Goal: Check status: Check status

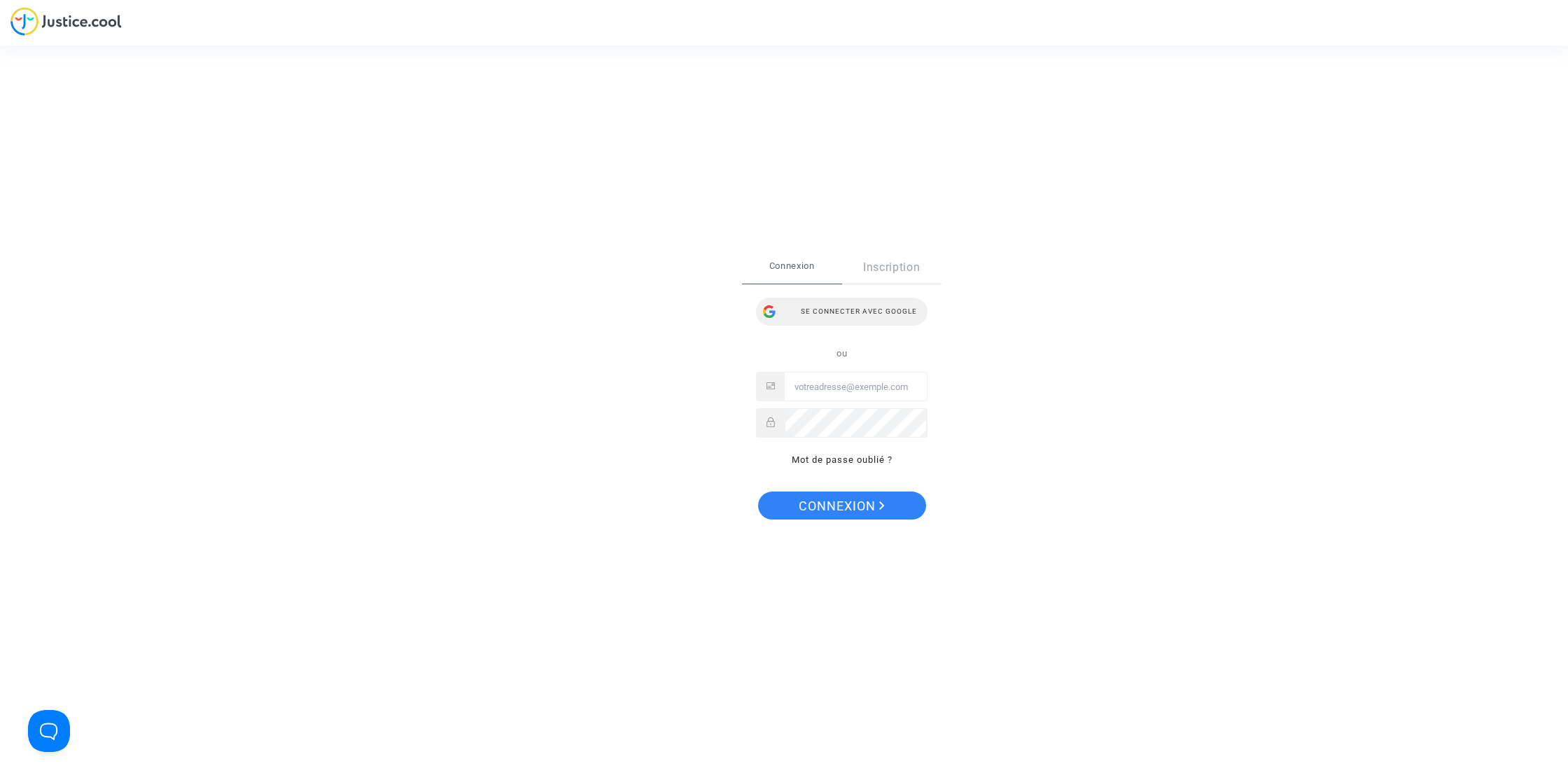
click at [813, 318] on div "Se connecter avec Google" at bounding box center [841, 312] width 171 height 28
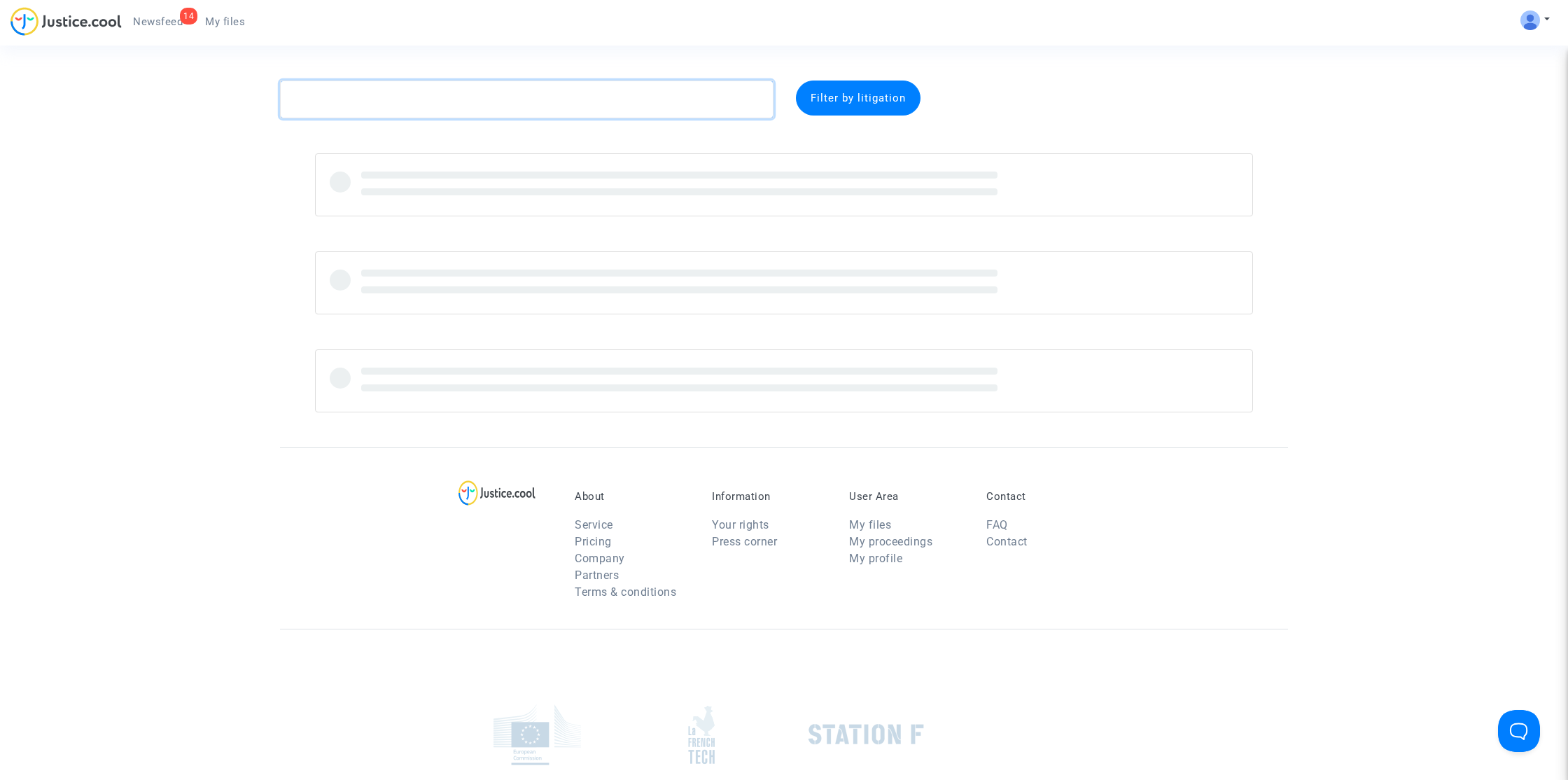
click at [549, 100] on textarea at bounding box center [527, 100] width 494 height 38
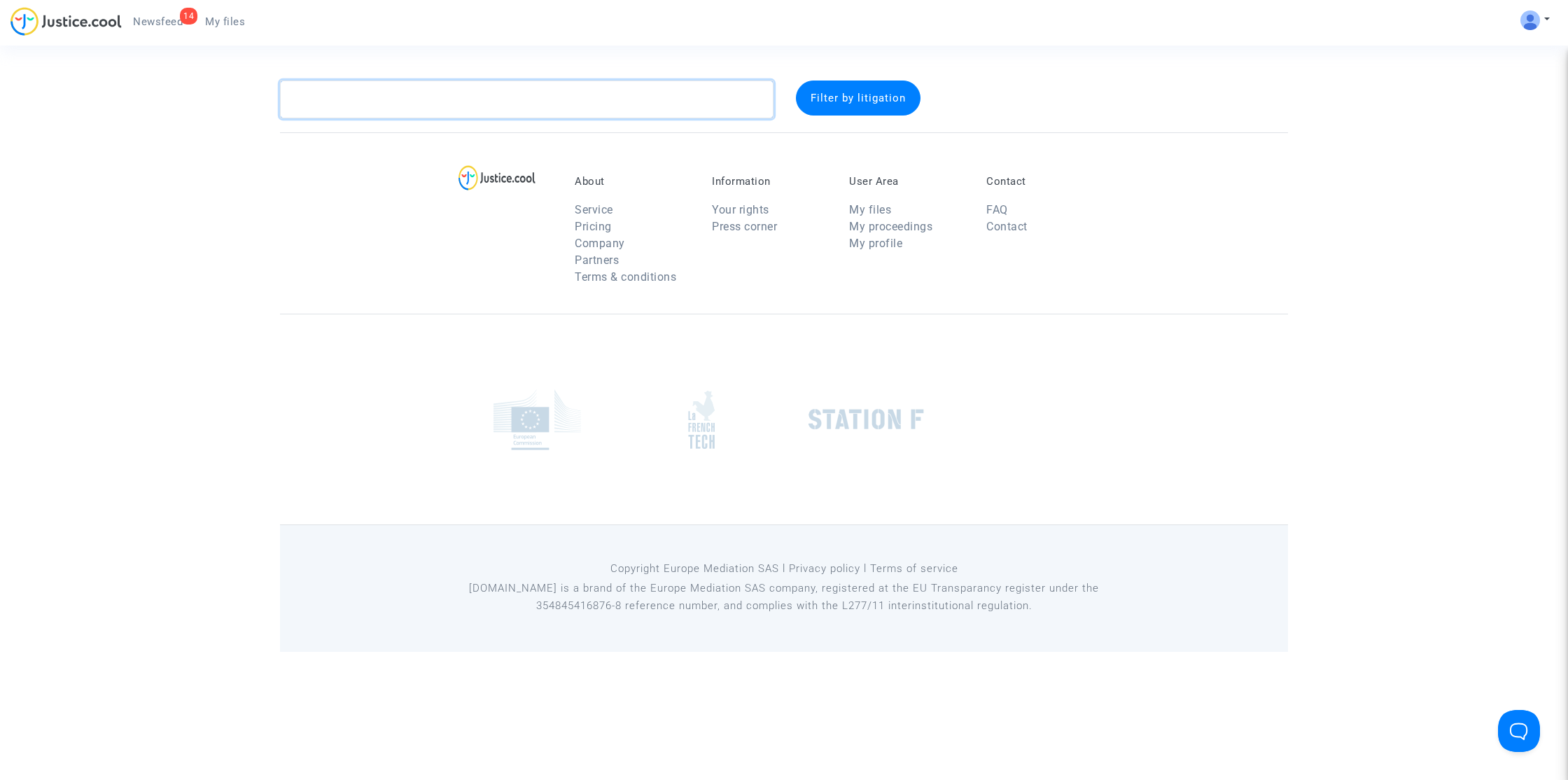
paste textarea "Braz"
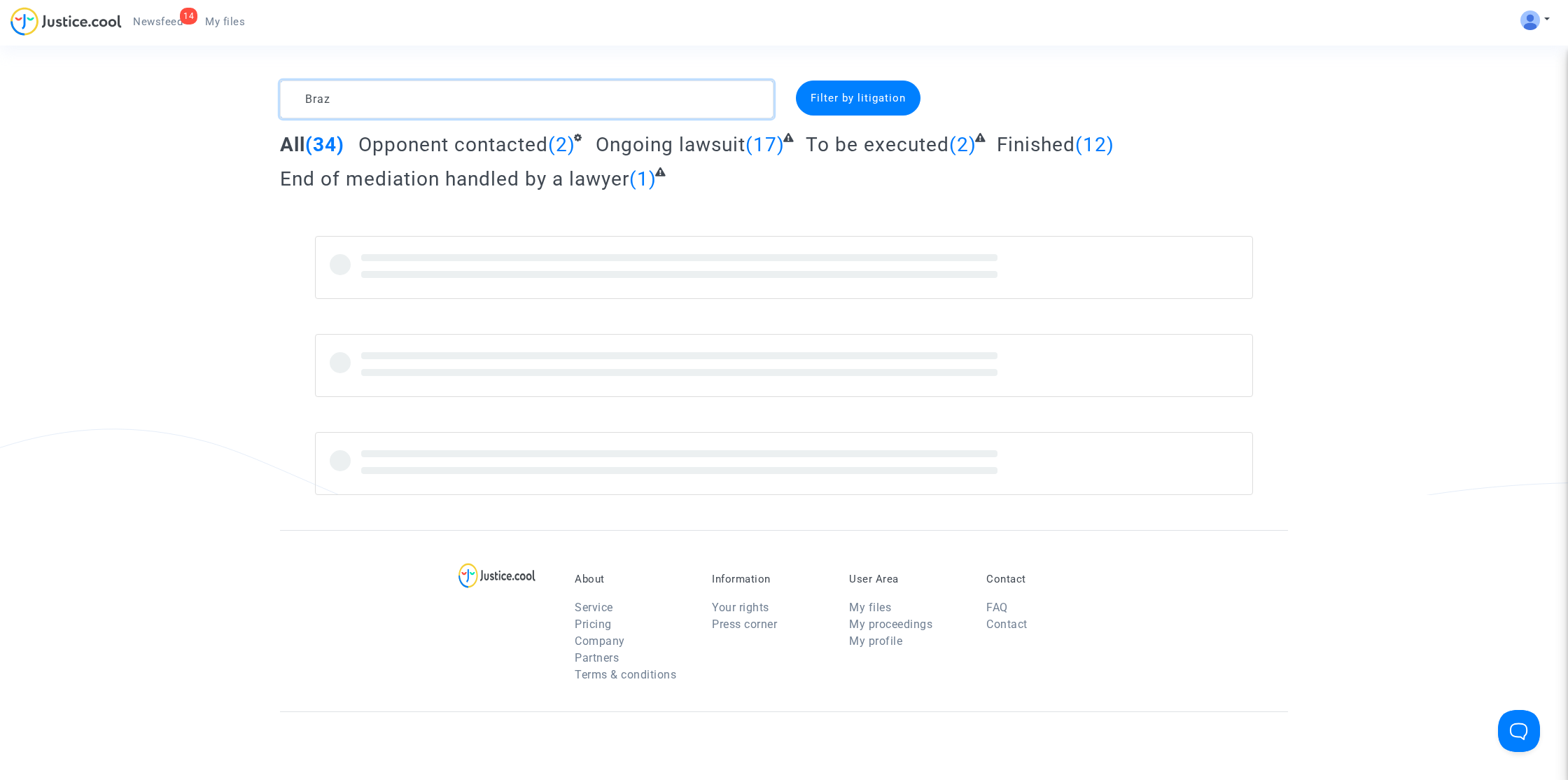
click at [458, 100] on textarea at bounding box center [527, 100] width 494 height 38
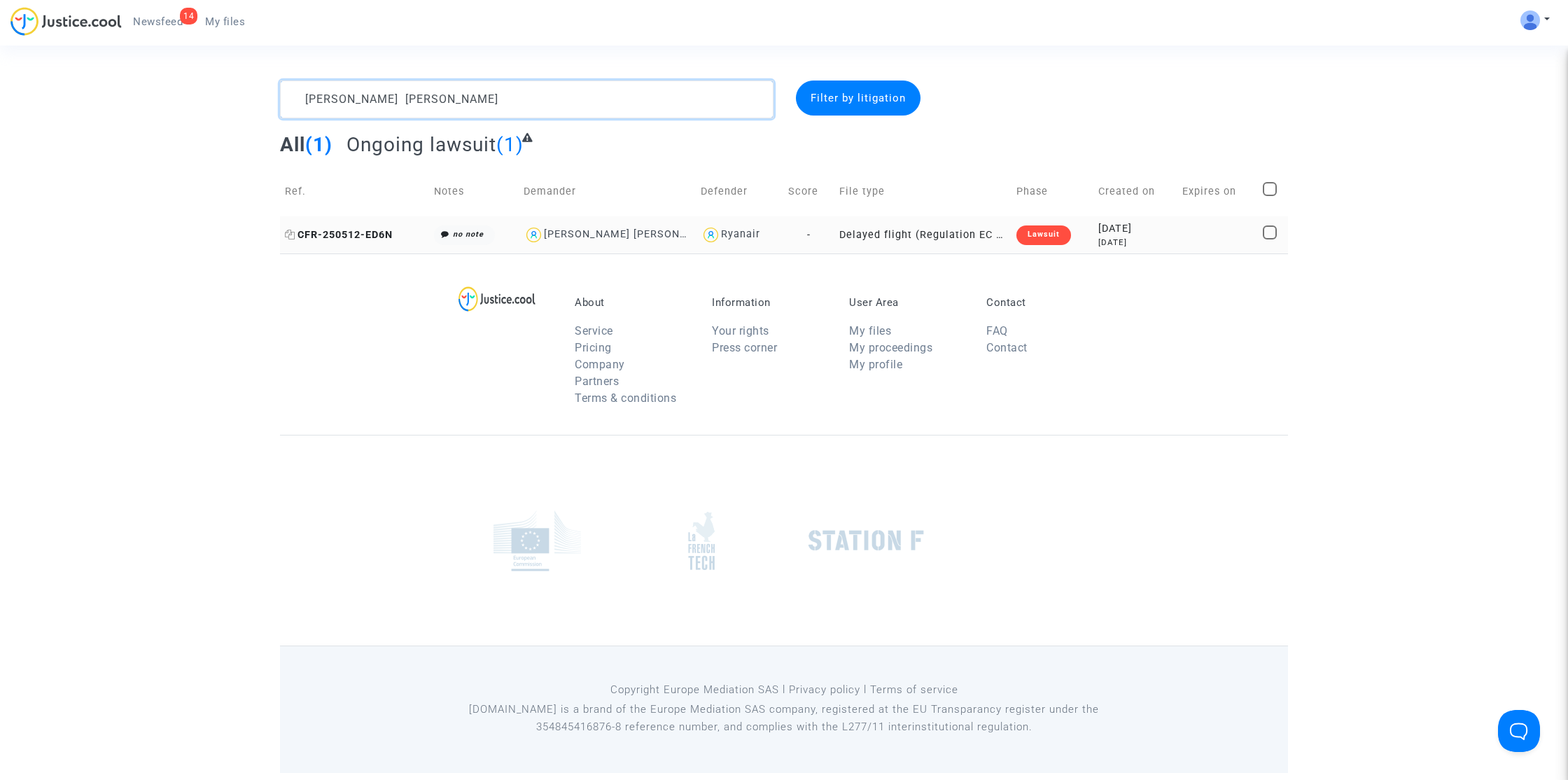
type textarea "Braz alves"
click at [349, 238] on span "CFR-250512-ED6N" at bounding box center [338, 235] width 108 height 12
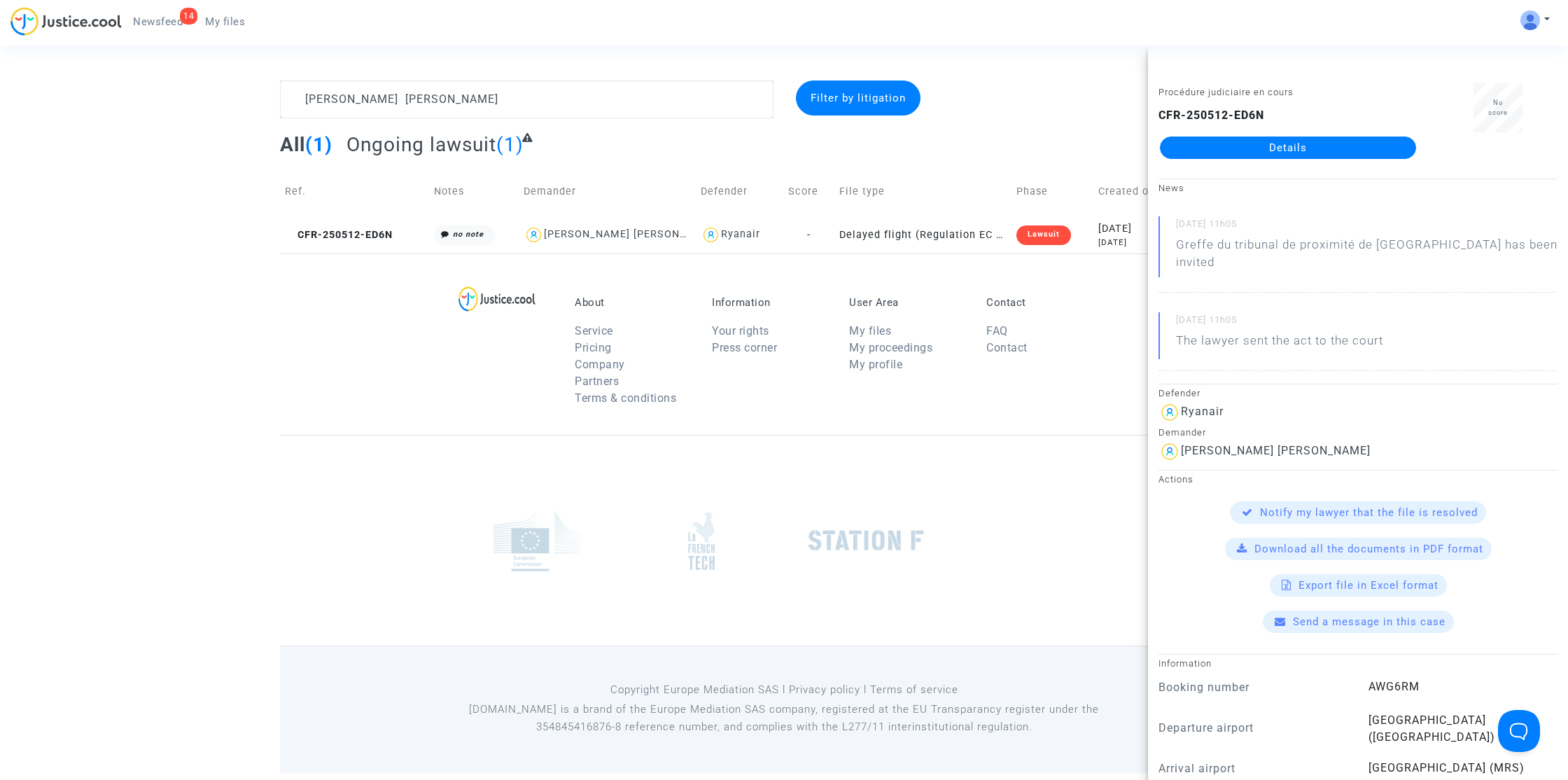
click at [1267, 150] on link "Details" at bounding box center [1288, 148] width 256 height 23
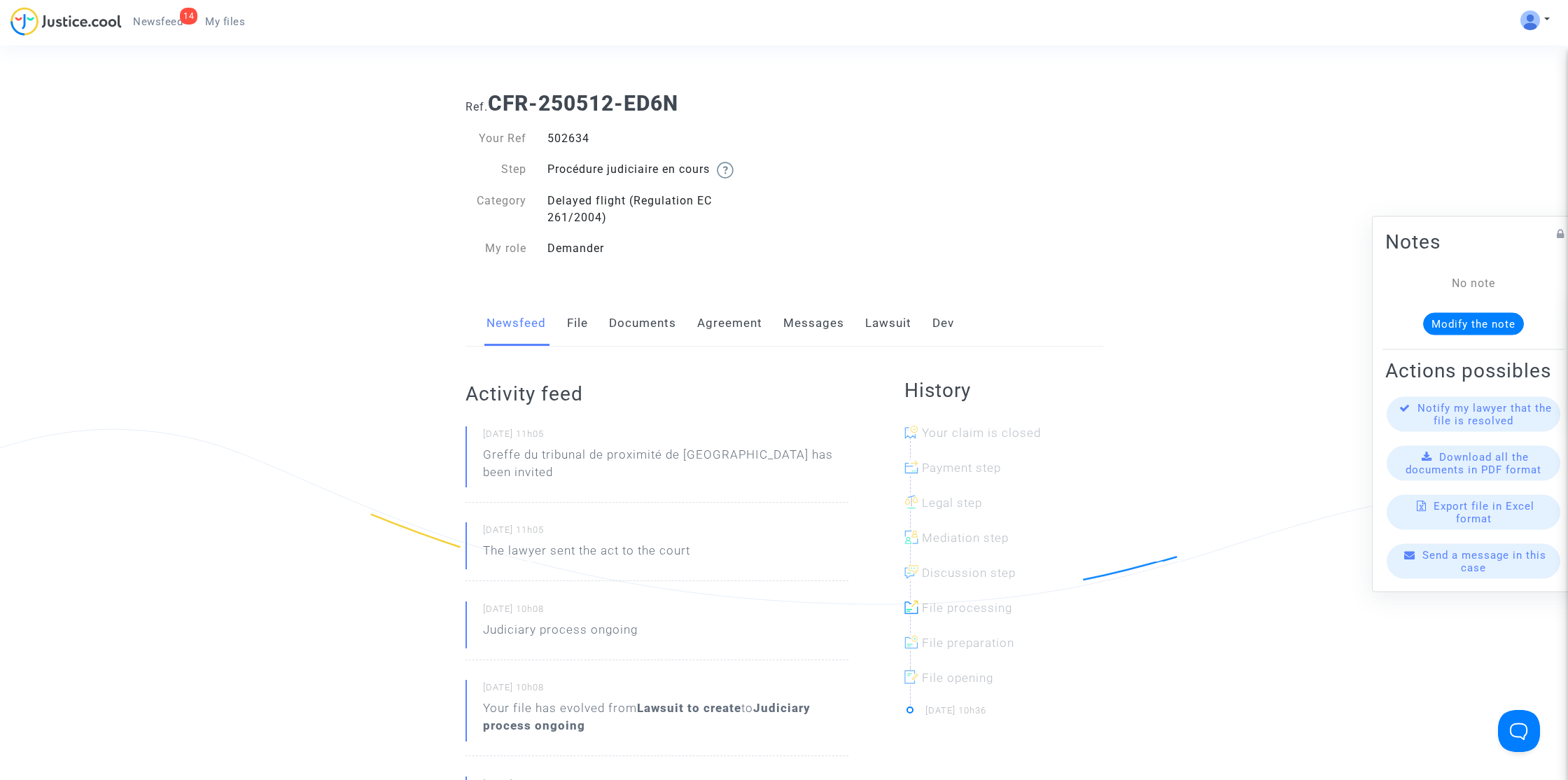
click at [901, 317] on link "Lawsuit" at bounding box center [888, 323] width 46 height 46
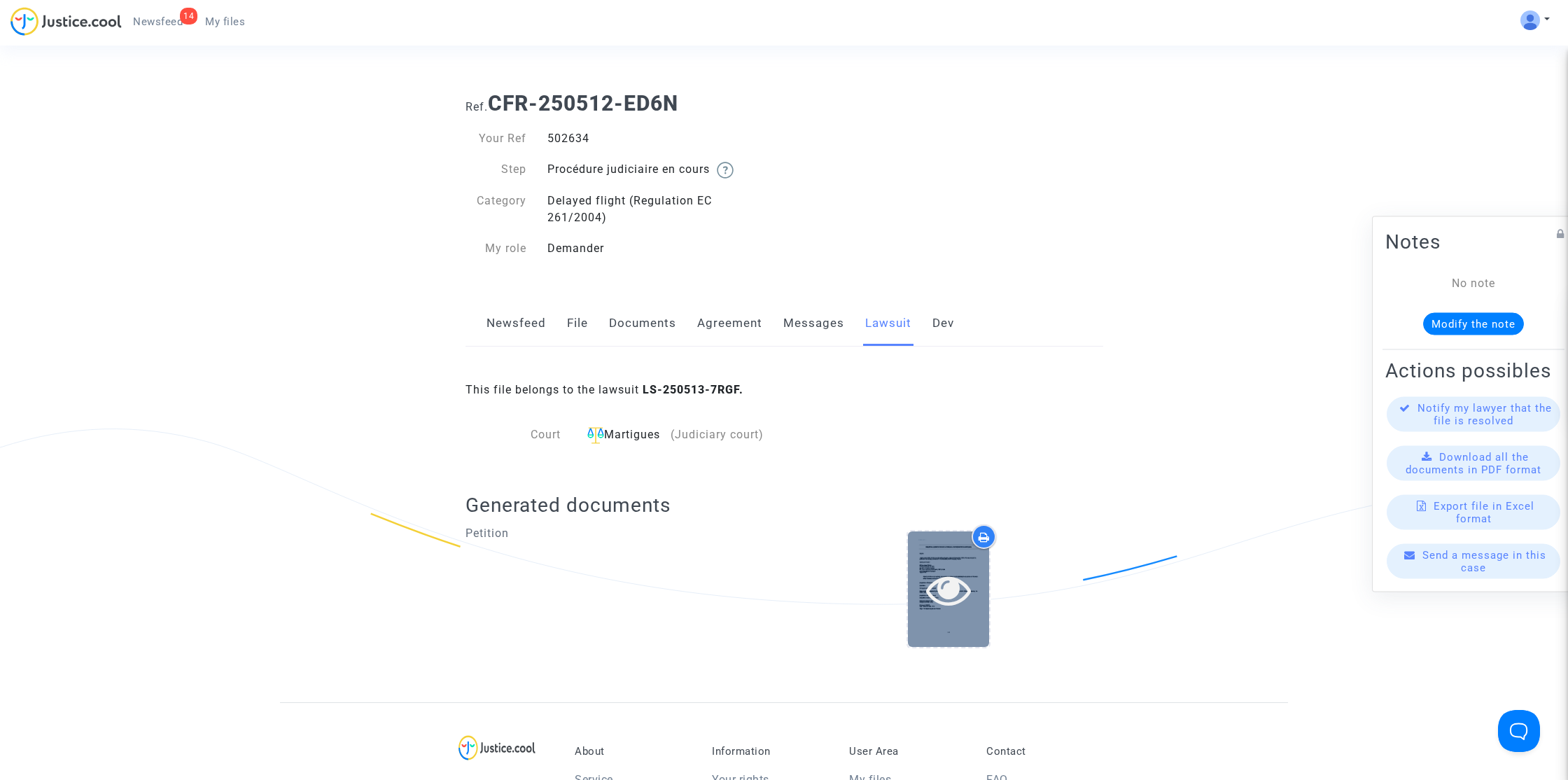
click at [931, 597] on icon at bounding box center [949, 589] width 45 height 45
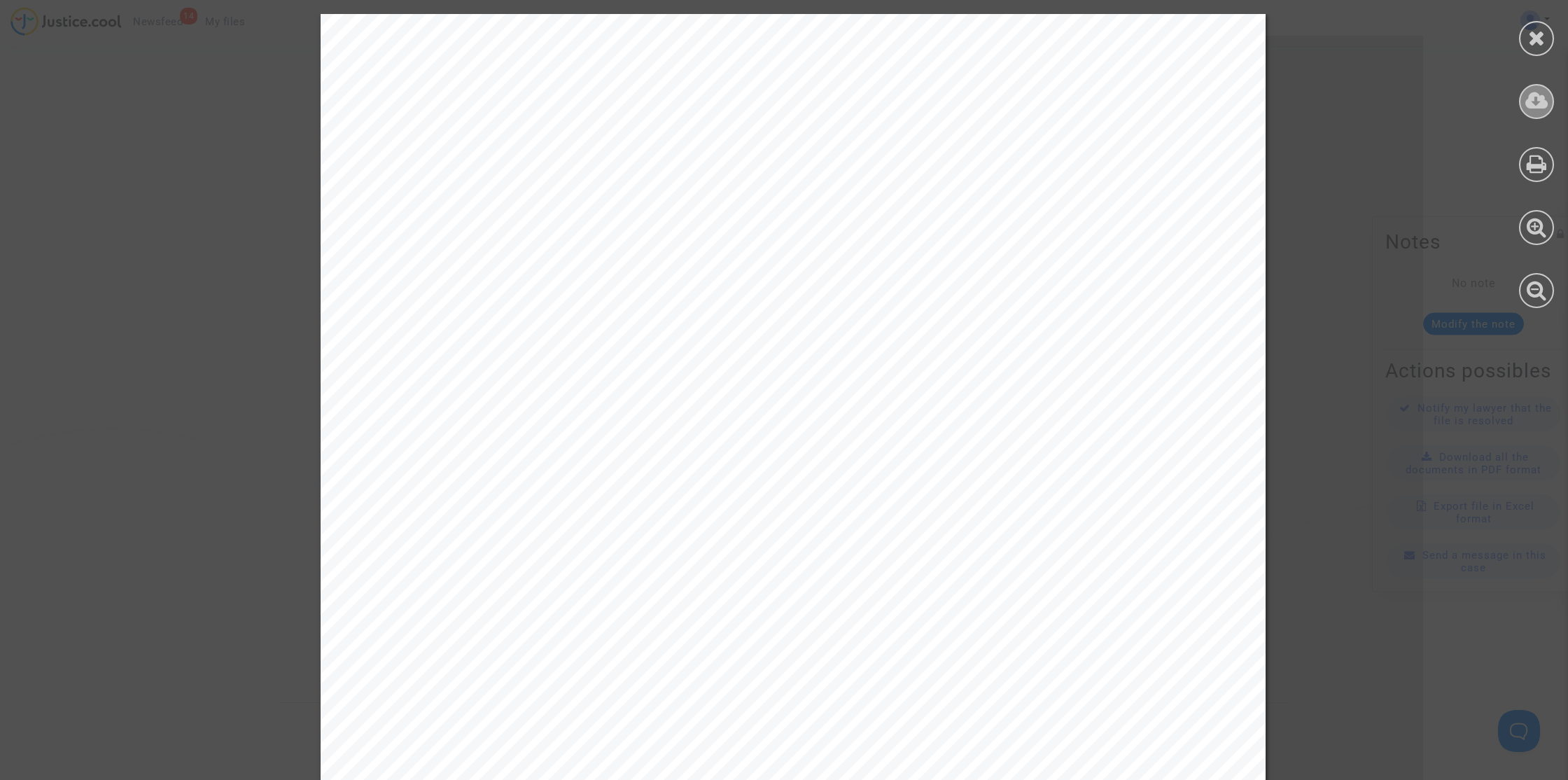
click at [1537, 105] on icon at bounding box center [1537, 100] width 23 height 21
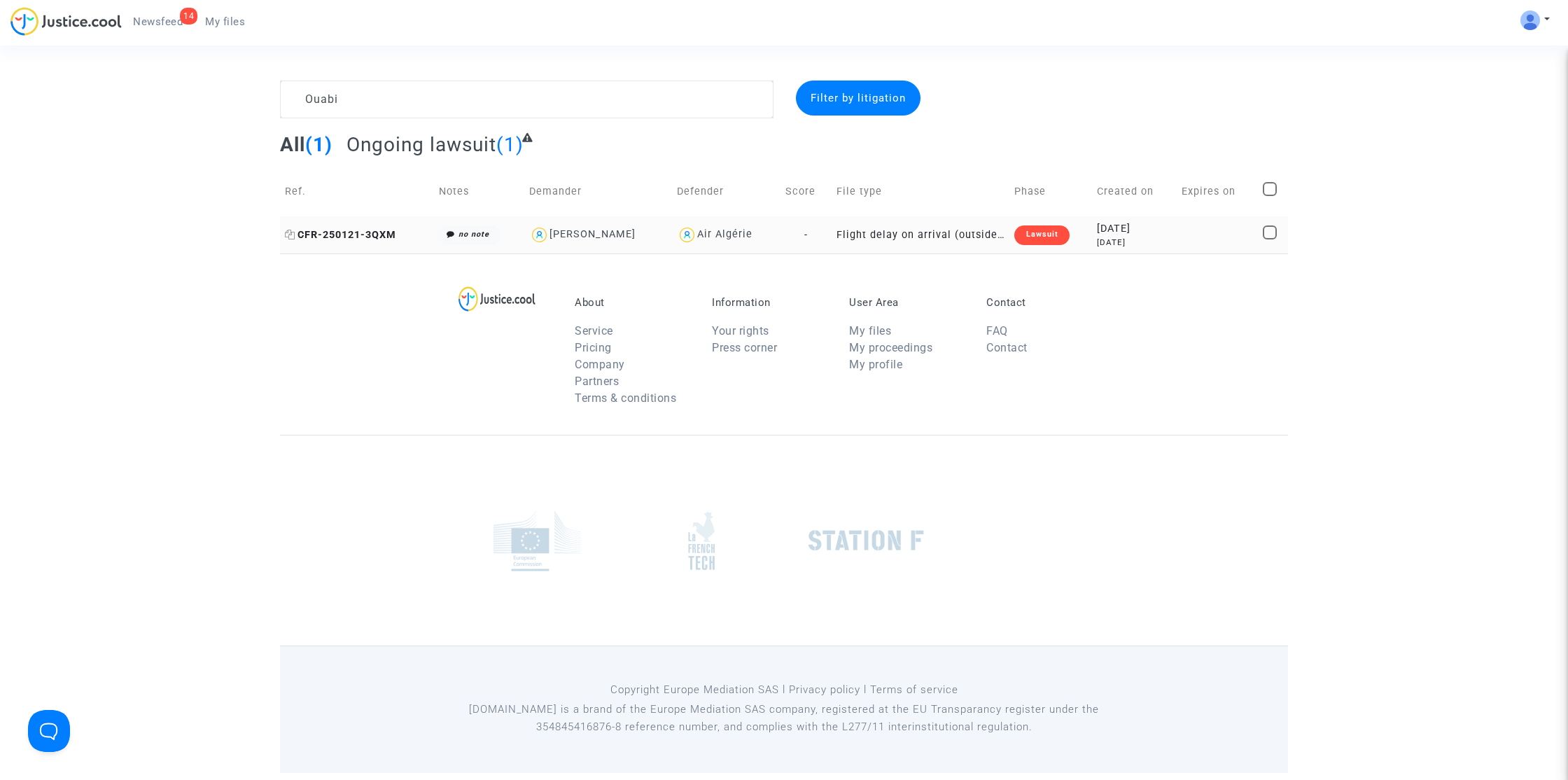
type textarea "Ouabi"
click at [385, 230] on span "CFR-250121-3QXM" at bounding box center [340, 235] width 111 height 12
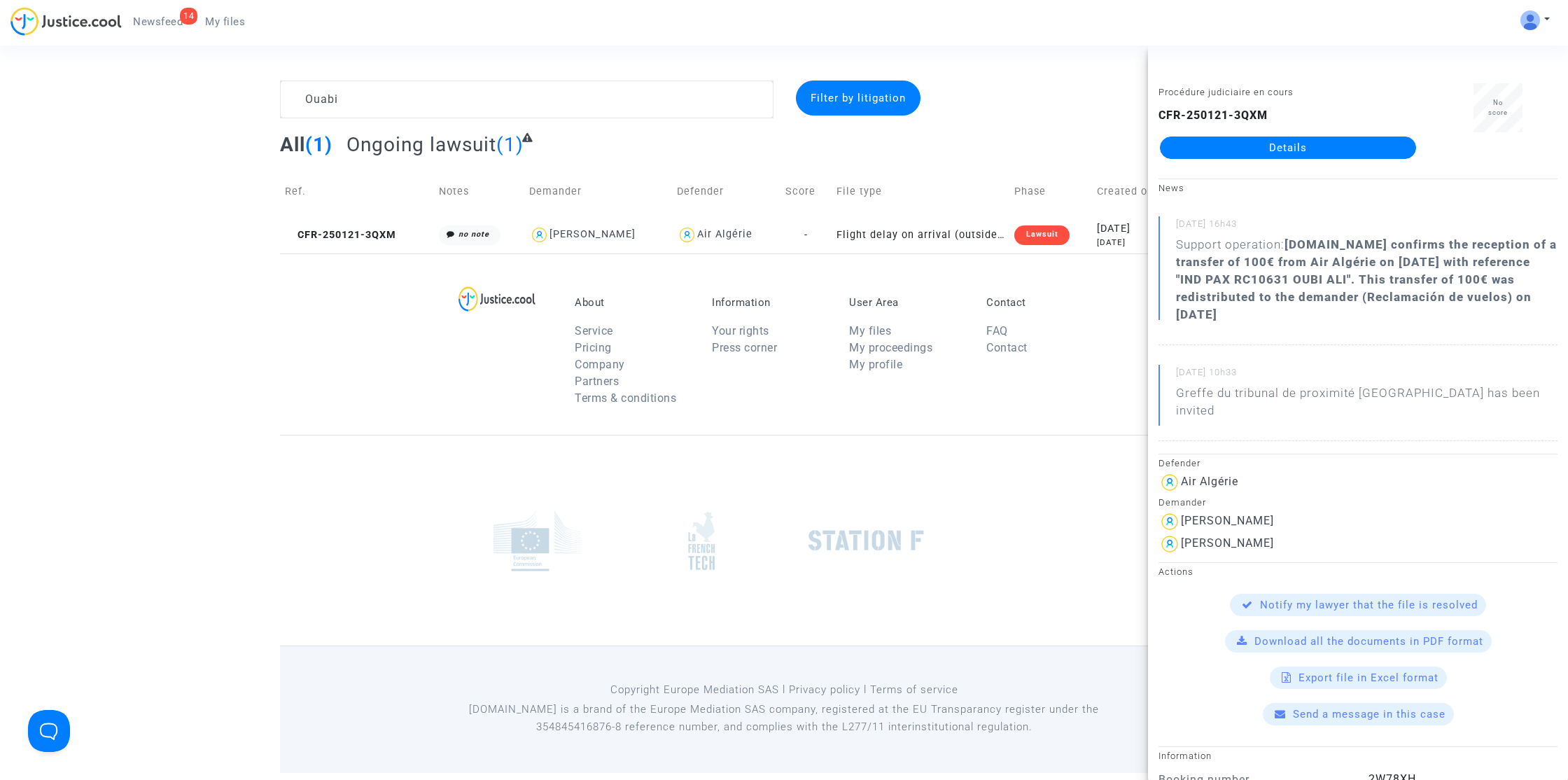
click at [1283, 147] on link "Details" at bounding box center [1288, 148] width 256 height 23
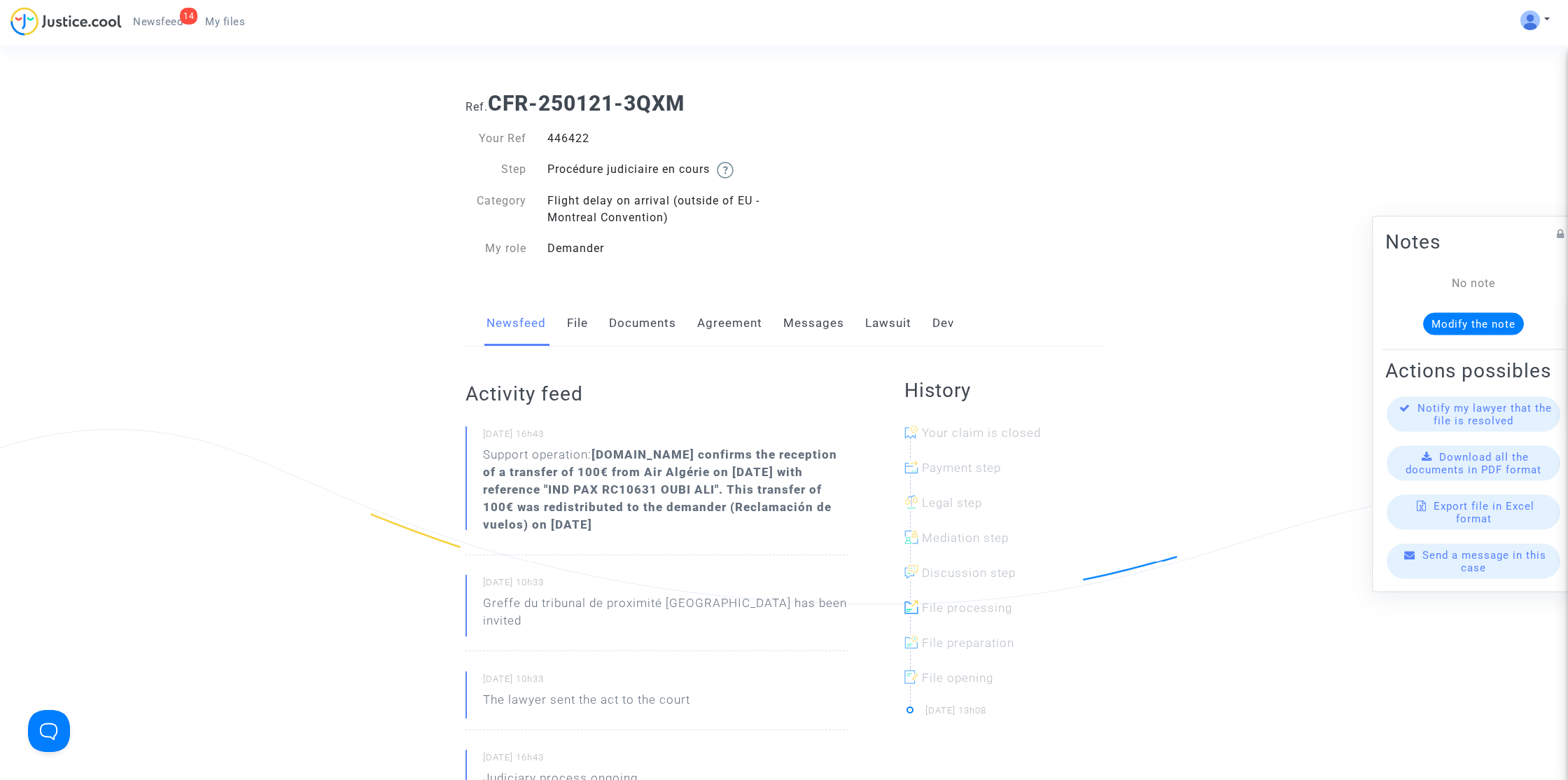
click at [820, 330] on link "Messages" at bounding box center [814, 323] width 61 height 46
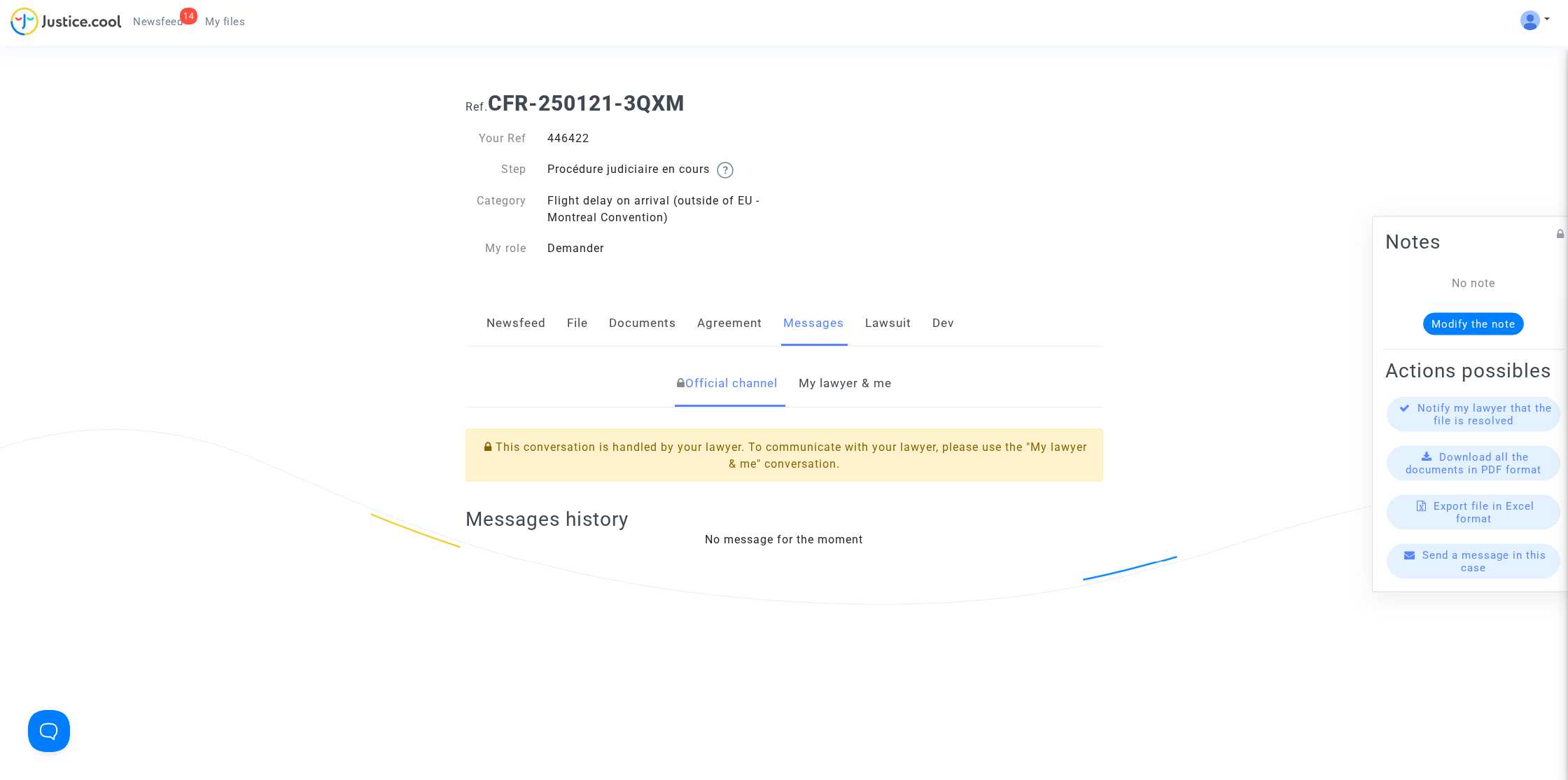
click at [858, 392] on link "My lawyer & me" at bounding box center [845, 383] width 93 height 46
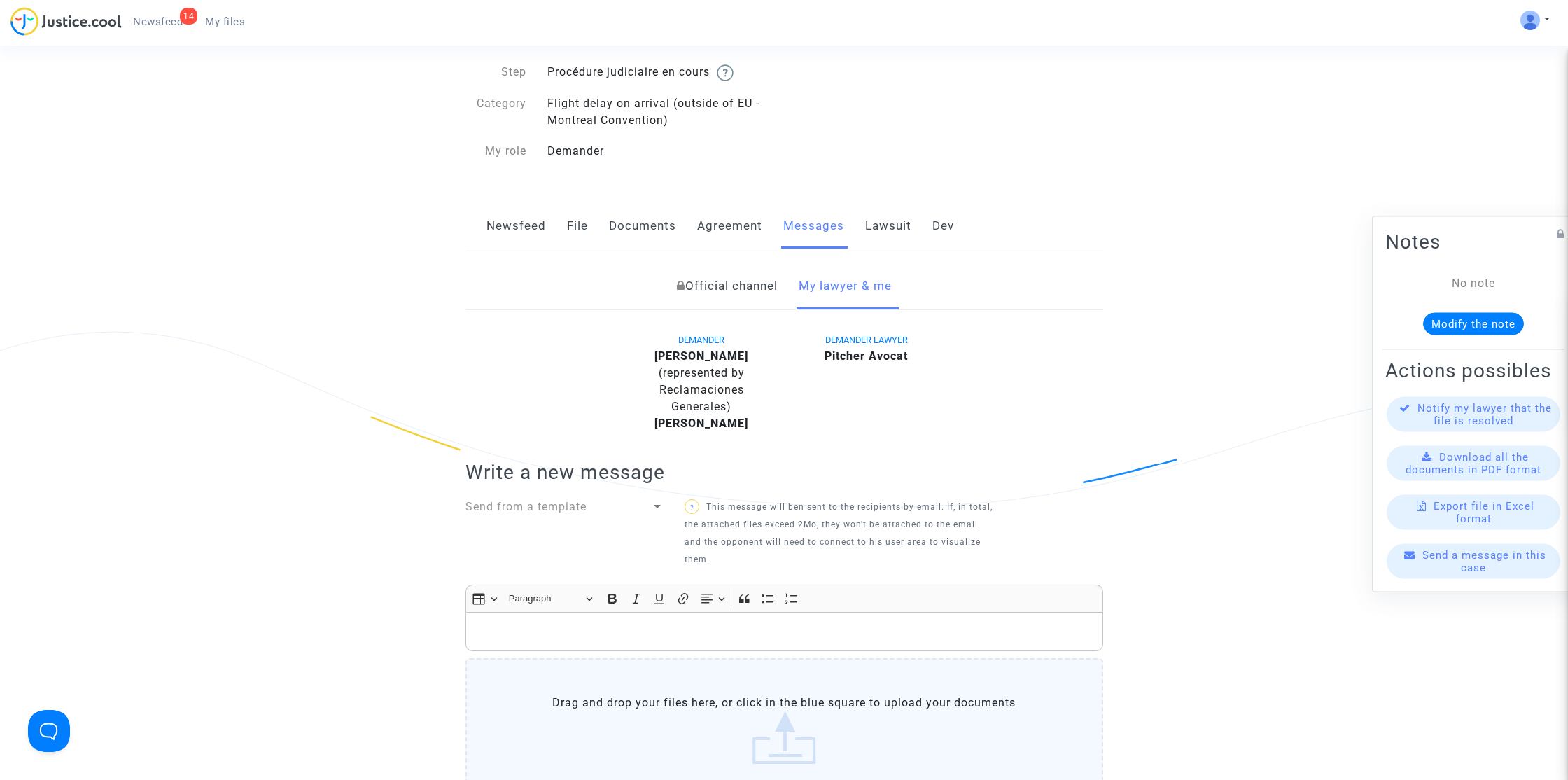
scroll to position [94, 0]
